Goal: Information Seeking & Learning: Learn about a topic

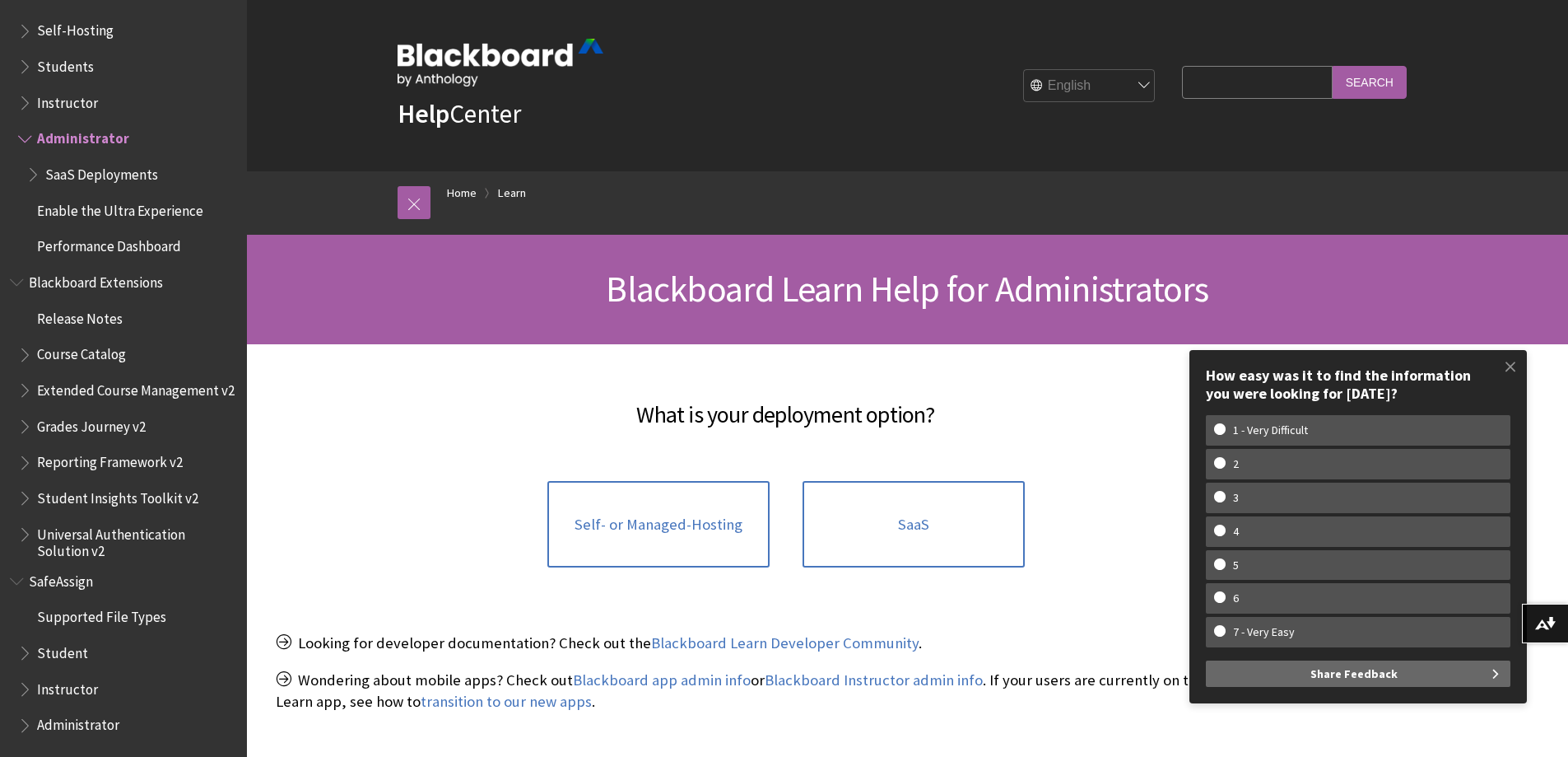
click at [1214, 75] on input "Search Query" at bounding box center [1257, 82] width 150 height 32
type input "system roles"
click at [1373, 79] on input "Search" at bounding box center [1369, 82] width 74 height 32
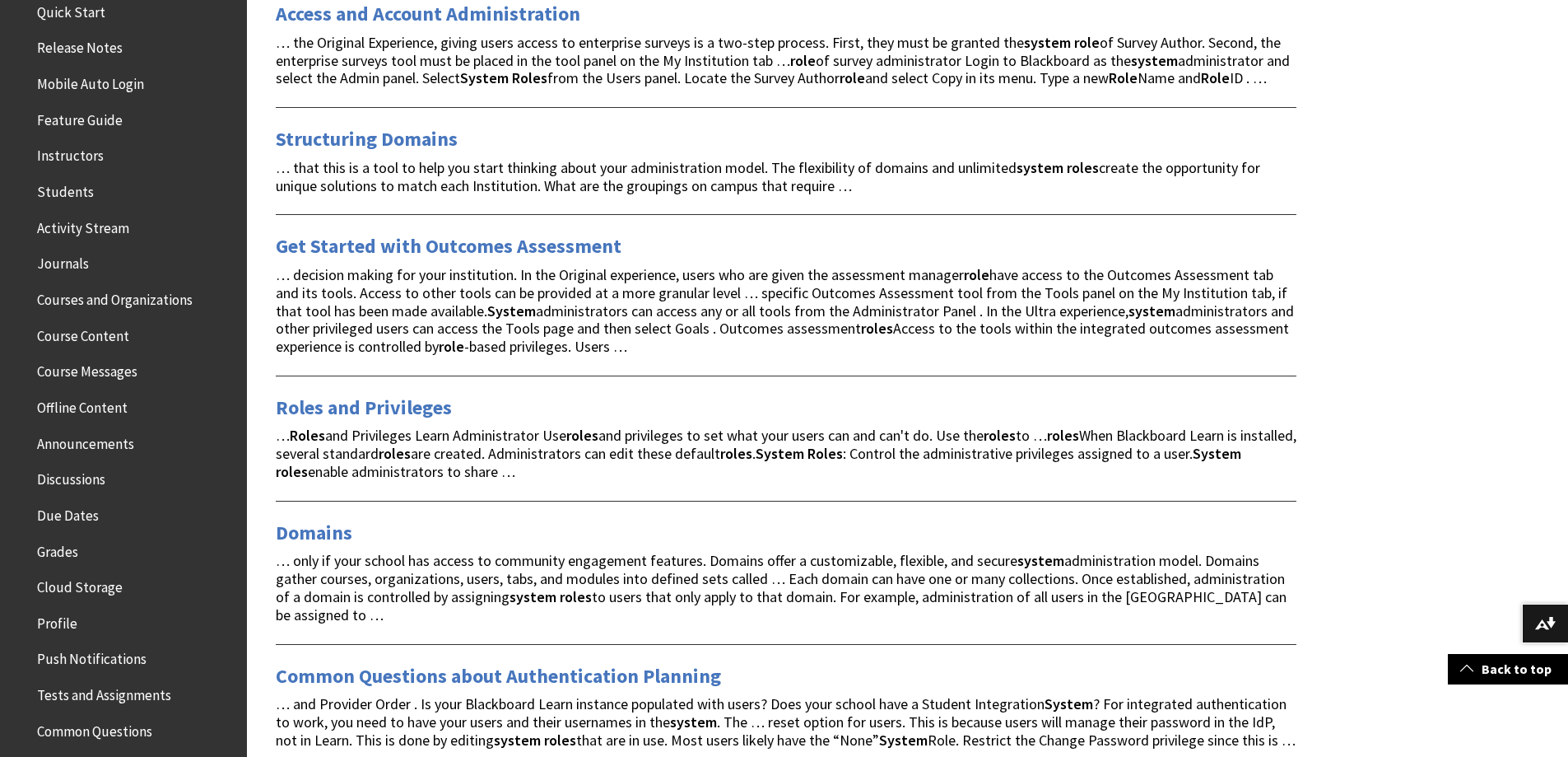
scroll to position [238, 0]
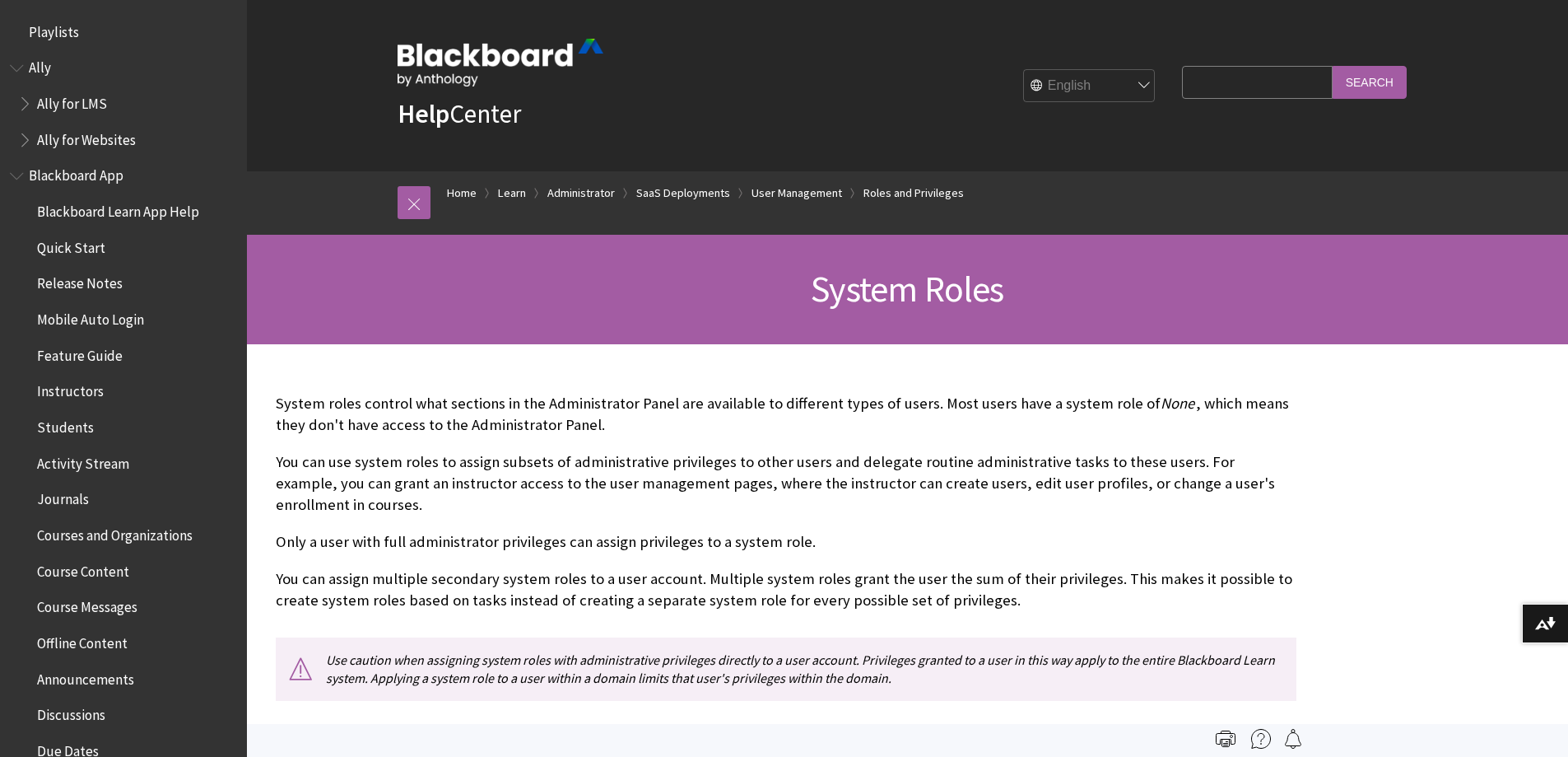
scroll to position [2388, 0]
